Goal: Find specific page/section: Find specific page/section

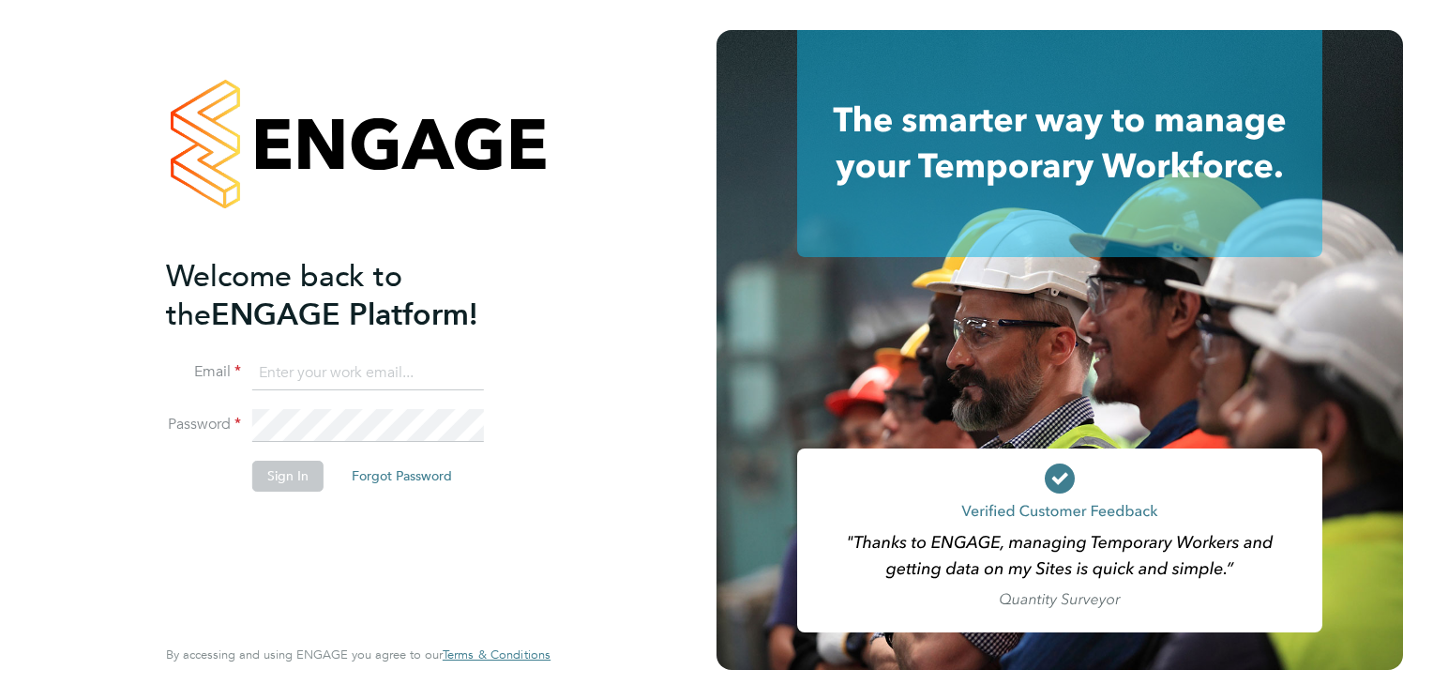
click at [359, 356] on input at bounding box center [368, 373] width 232 height 34
paste input "payroll.downloadqueries@hays.com"
type input "payroll.downloadqueries@hays.com"
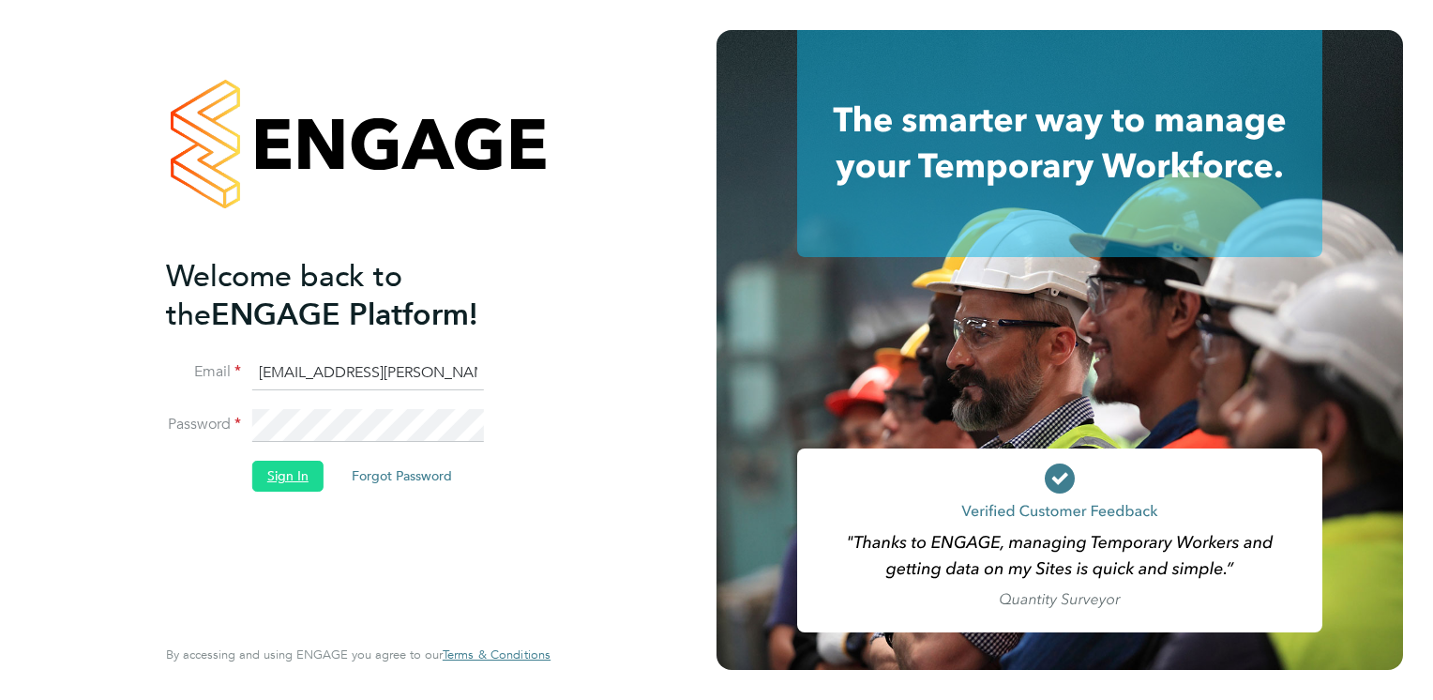
click at [286, 480] on button "Sign In" at bounding box center [287, 476] width 71 height 30
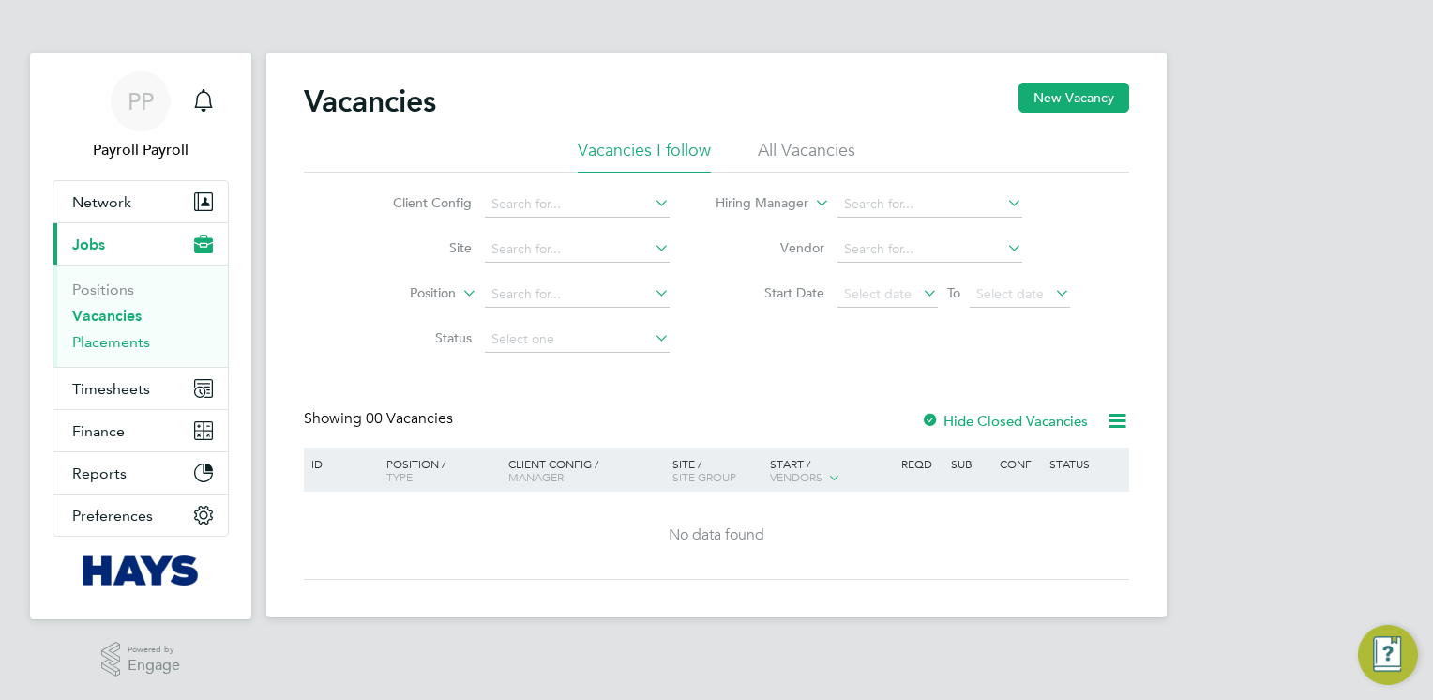
click at [98, 343] on link "Placements" at bounding box center [111, 342] width 78 height 18
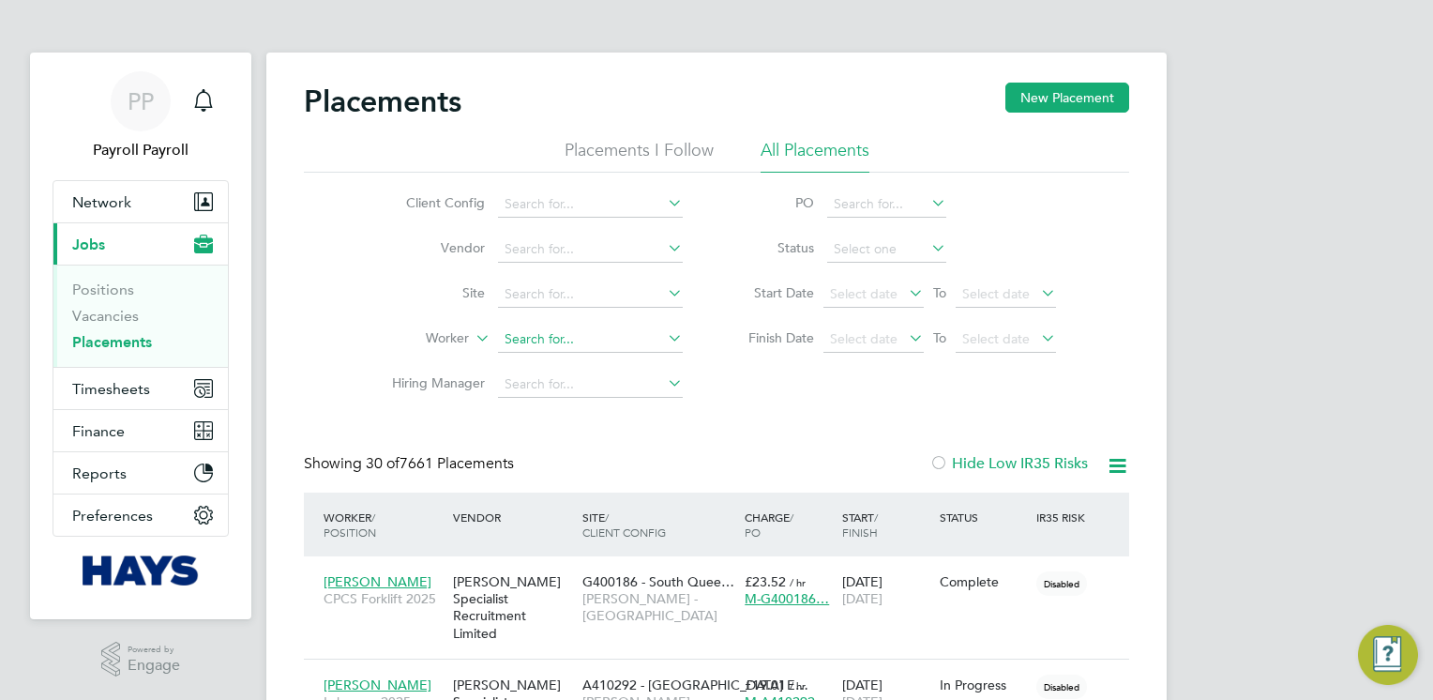
click at [531, 332] on input at bounding box center [590, 339] width 185 height 26
paste input "[PERSON_NAME]"
type input "[PERSON_NAME]"
click at [593, 356] on b "Oakes" at bounding box center [621, 364] width 109 height 16
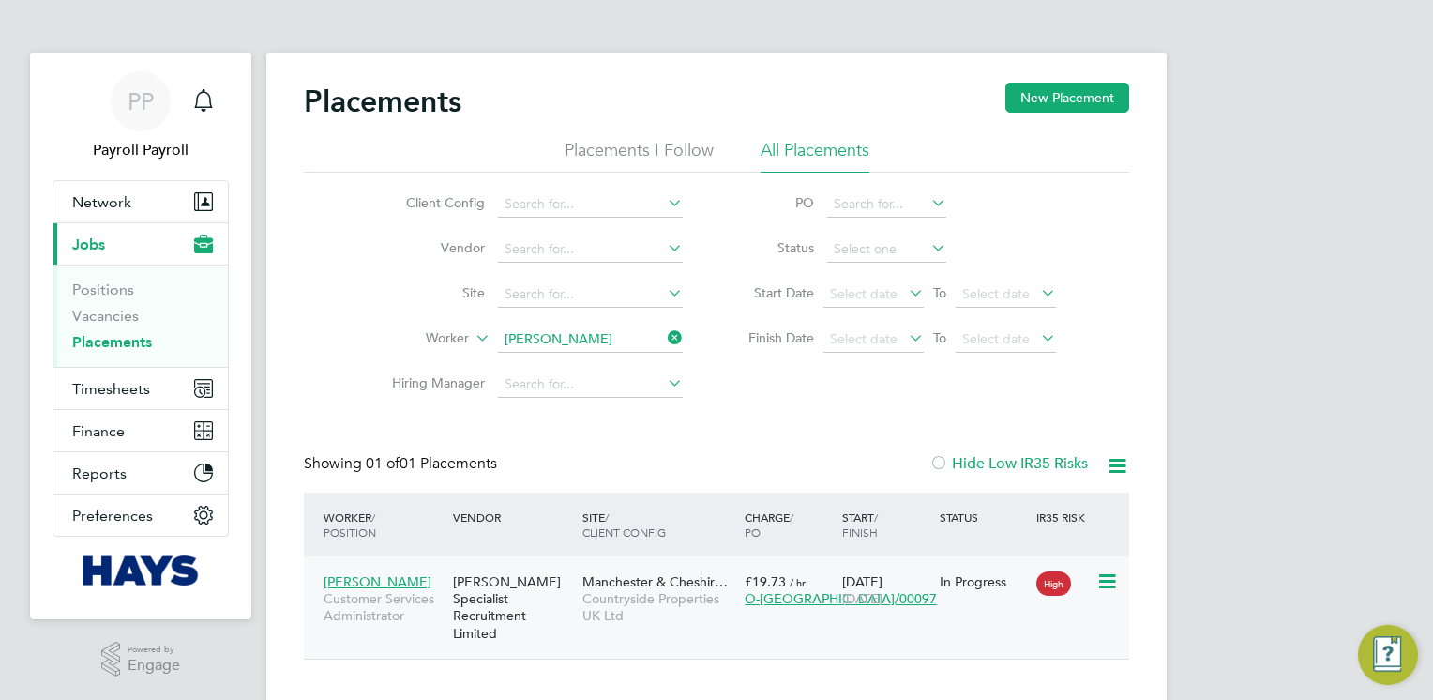
click at [710, 606] on span "Countryside Properties UK Ltd" at bounding box center [659, 607] width 153 height 34
